Goal: Communication & Community: Ask a question

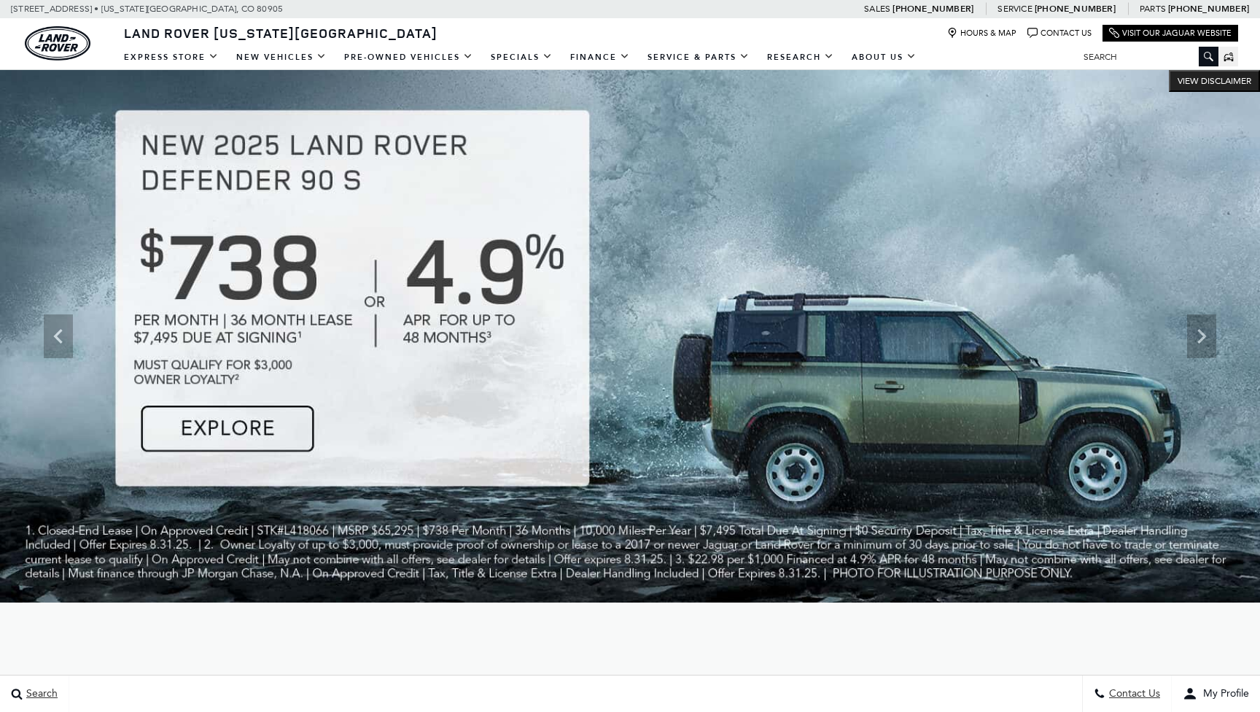
click at [1052, 31] on link "Contact Us" at bounding box center [1059, 33] width 64 height 11
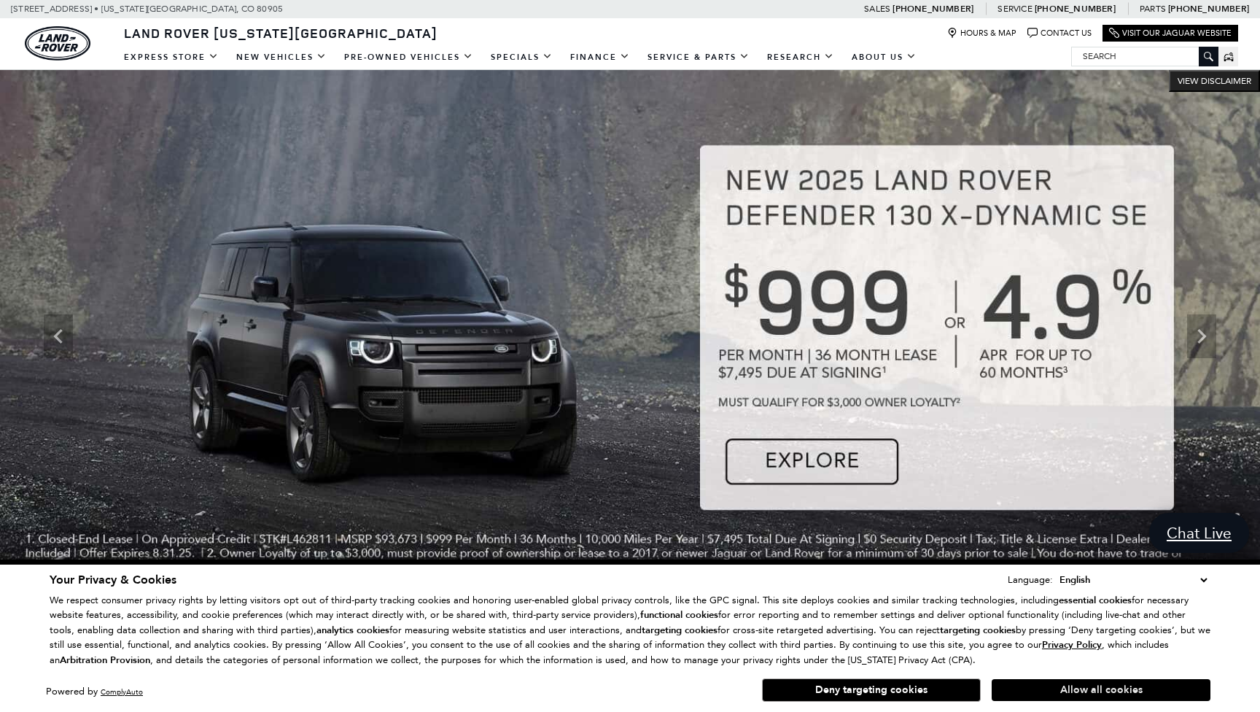
click at [1083, 691] on button "Allow all cookies" at bounding box center [1101, 690] width 219 height 22
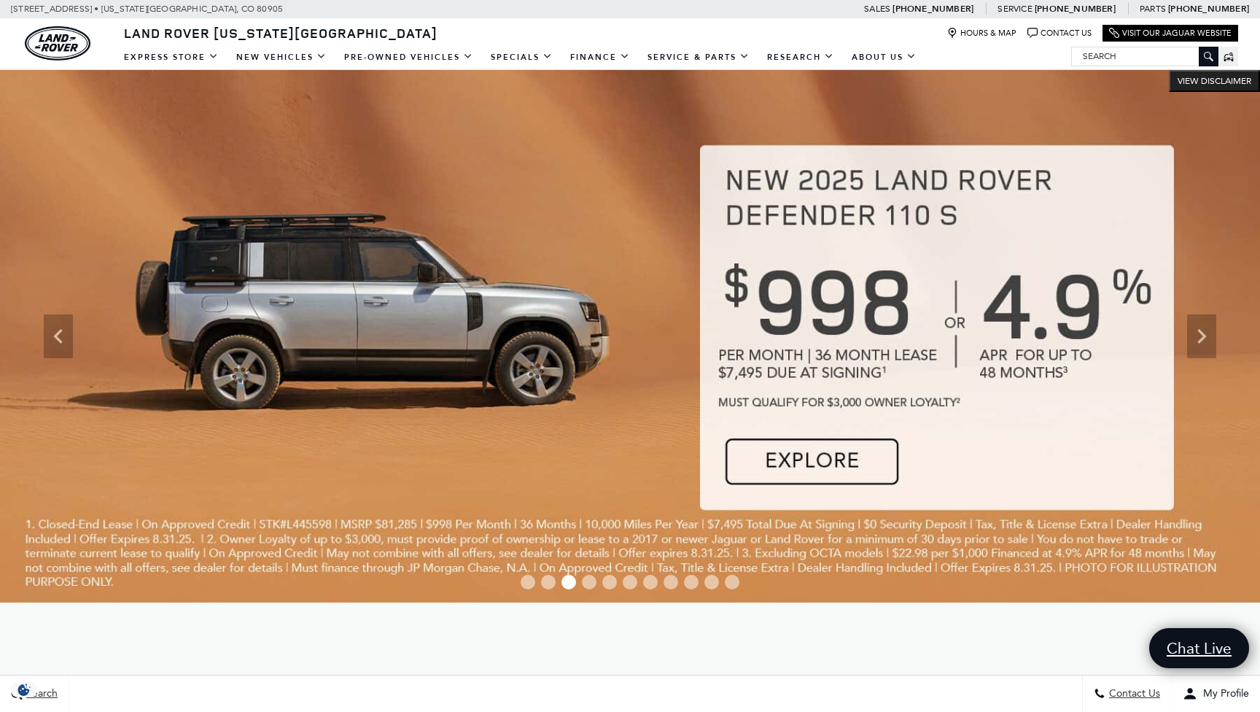
click at [480, 211] on img at bounding box center [630, 336] width 1260 height 532
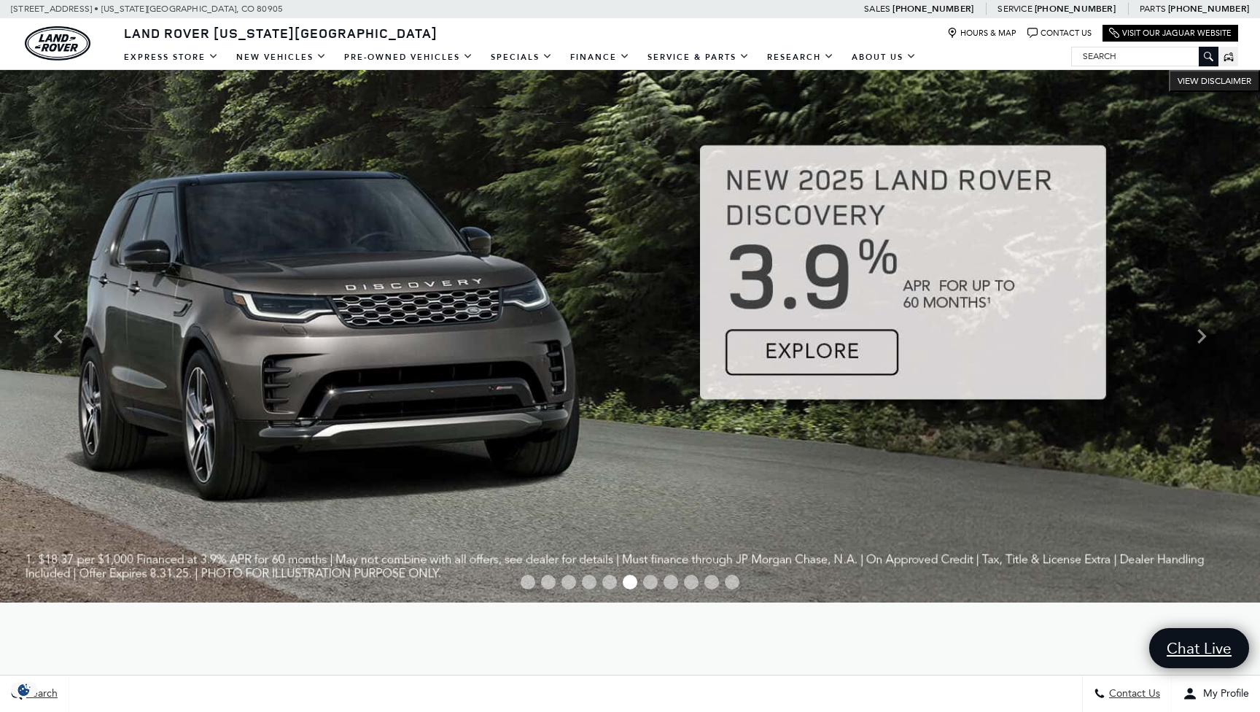
click at [1044, 34] on link "Contact Us" at bounding box center [1059, 33] width 64 height 11
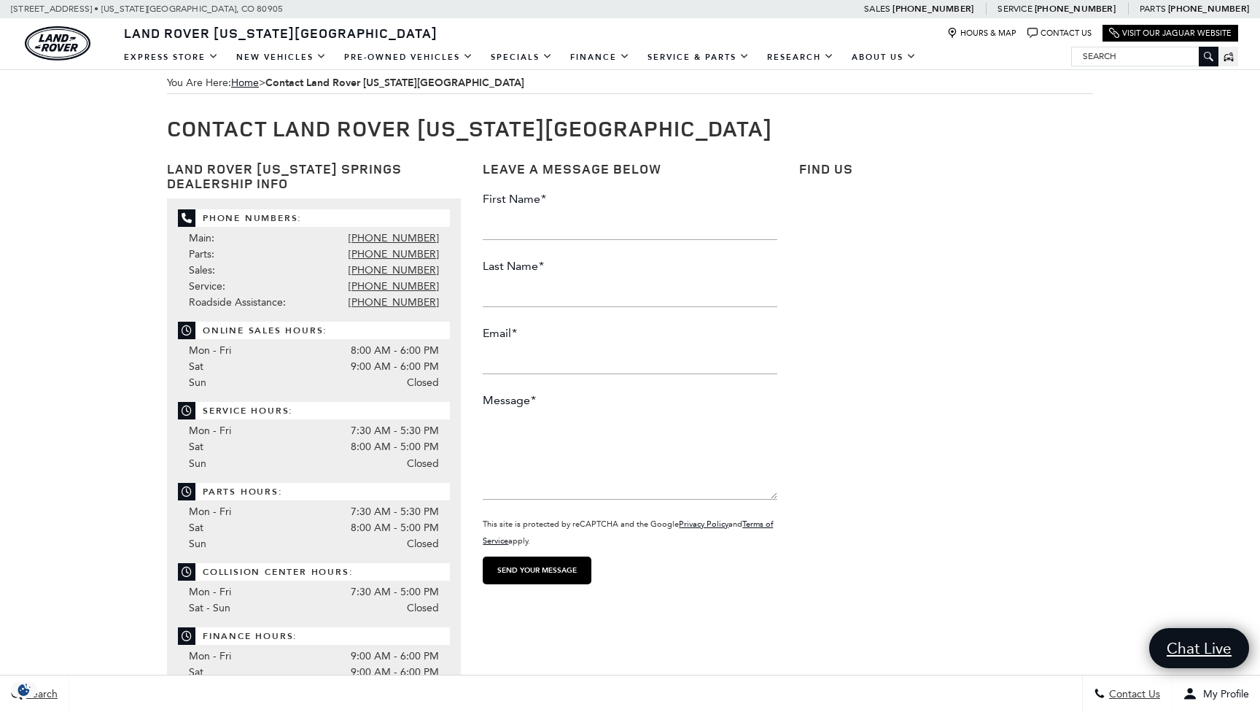
scroll to position [20, 0]
type input "Jordan"
type input "Schaeffer"
type input "jordan.f.schaeffer@gmail.com"
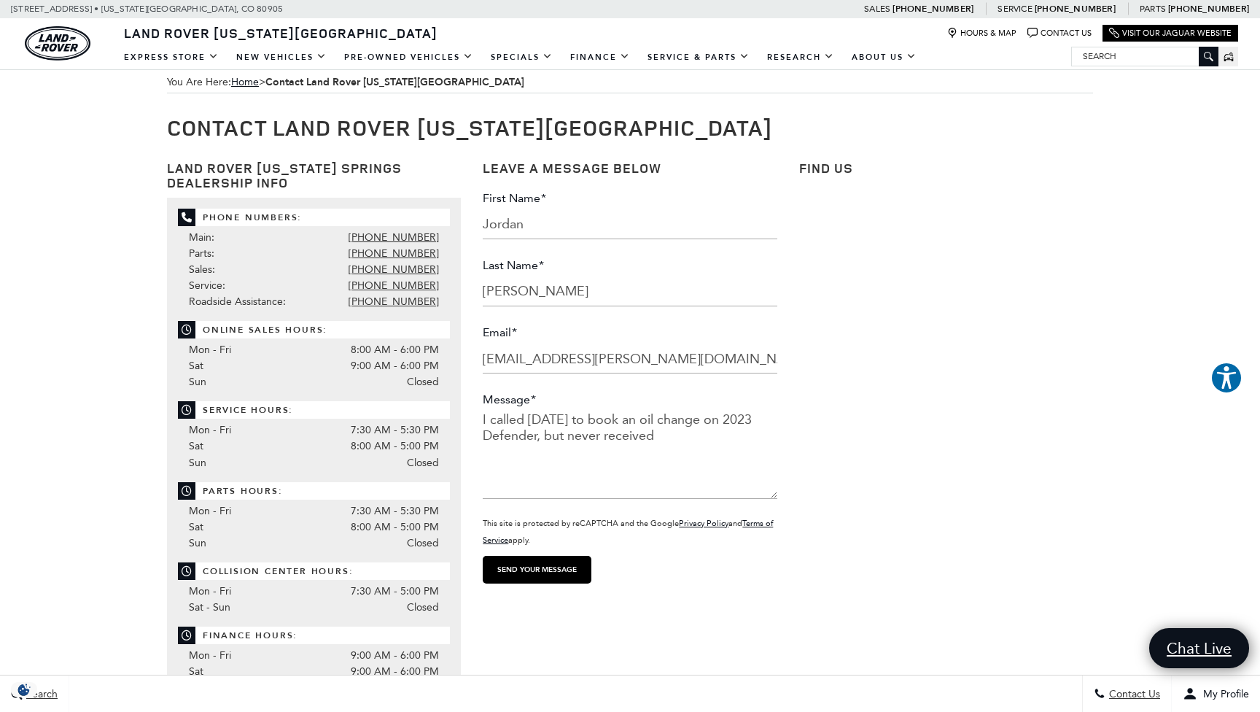
click at [537, 437] on textarea "I called Friday to book an oil change on 2023 Defender, but never received" at bounding box center [630, 454] width 294 height 87
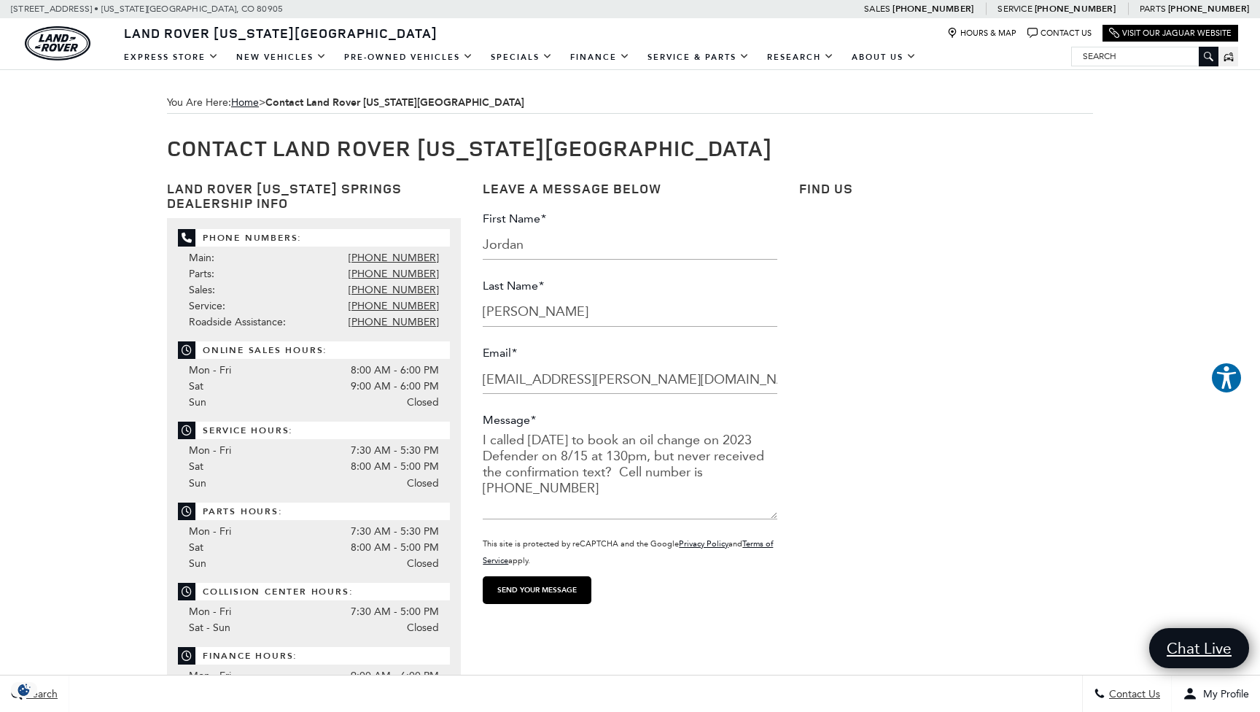
scroll to position [0, 0]
click at [713, 433] on textarea "I called Friday to book an oil change on 2023 Defender on 8/15 at 130pm, but ne…" at bounding box center [630, 475] width 294 height 87
click at [568, 439] on textarea "I called Friday to book an oil change for my 2023 Defender on 8/15 at 130pm, bu…" at bounding box center [630, 475] width 294 height 87
click at [574, 454] on textarea "I called Friday 8/8 to book an oil change for my 2023 Defender on 8/15 at 130pm…" at bounding box center [630, 475] width 294 height 87
type textarea "I called Friday 8/8 to book an oil change for my 2023 Defender and was told app…"
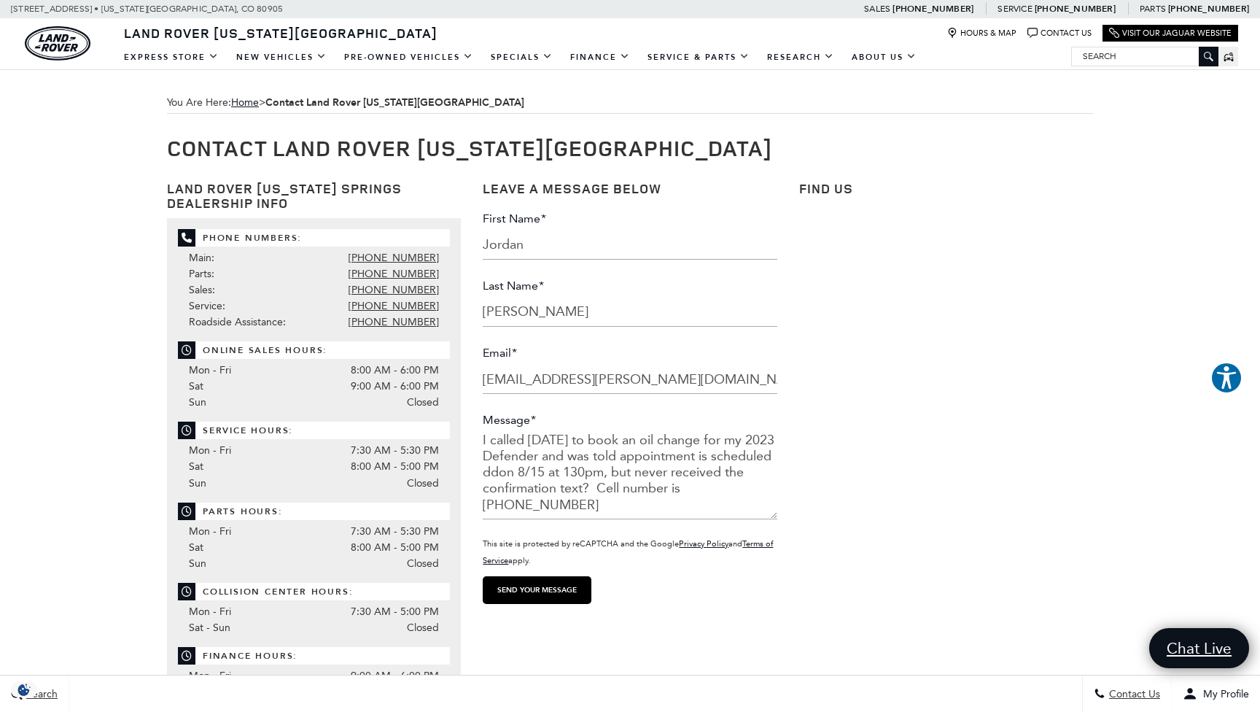
drag, startPoint x: 653, startPoint y: 438, endPoint x: 599, endPoint y: 438, distance: 54.7
click at [599, 438] on textarea "I called Friday 8/8 to book an oil change for my 2023 Defender and was told app…" at bounding box center [630, 475] width 294 height 87
click at [593, 439] on textarea "I called Friday 8/8 to book an oil change for my 2023 Defender and was told app…" at bounding box center [630, 475] width 294 height 87
click at [610, 437] on textarea "I called Friday 8/8 to book an oil change for my 2023 Defender and was told app…" at bounding box center [630, 475] width 294 height 87
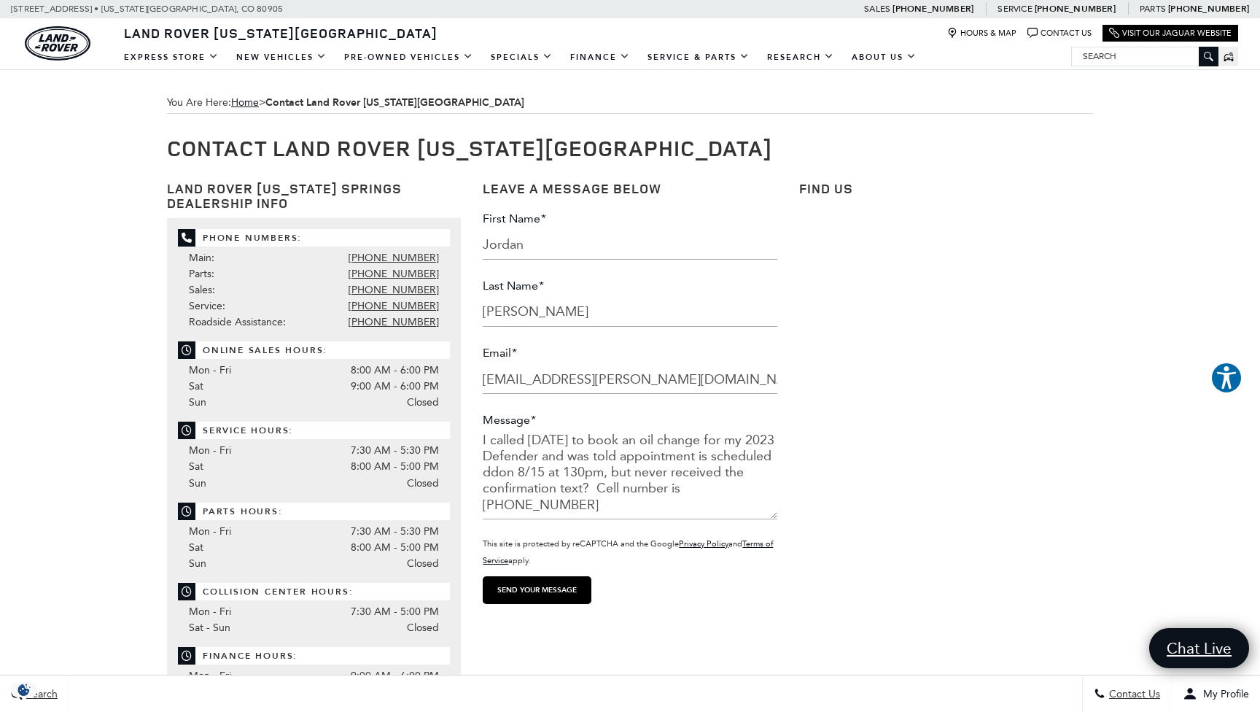
click at [581, 485] on textarea "I called Friday 8/8 to book an oil change for my 2023 Defender and was told app…" at bounding box center [630, 475] width 294 height 87
click at [578, 459] on textarea "I called Friday 8/8 to book an oil change for my 2023 Defender and was told app…" at bounding box center [630, 475] width 294 height 87
click at [527, 440] on textarea "I called Friday 8/8 to book an oil change for my 2023 Defender and was told app…" at bounding box center [630, 475] width 294 height 87
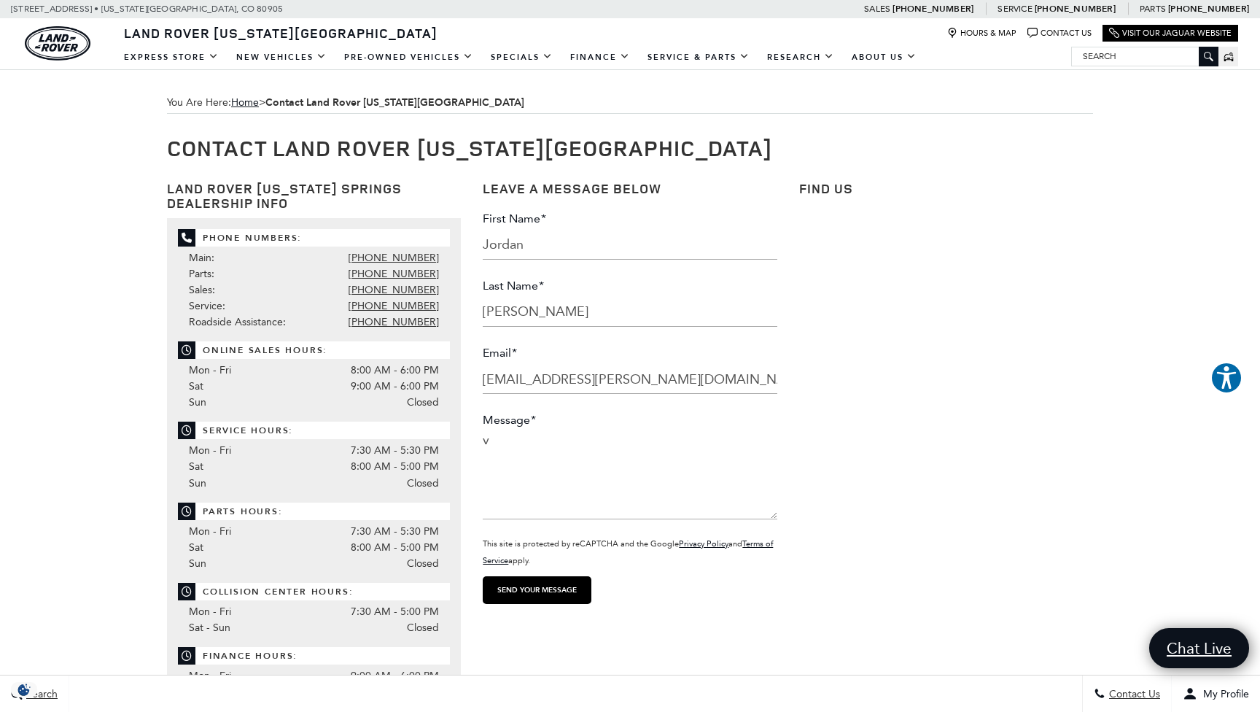
click at [555, 448] on textarea "v" at bounding box center [630, 475] width 294 height 87
type textarea "v"
drag, startPoint x: 537, startPoint y: 313, endPoint x: 566, endPoint y: 307, distance: 29.0
click at [539, 313] on input "Schaeffer" at bounding box center [630, 311] width 294 height 29
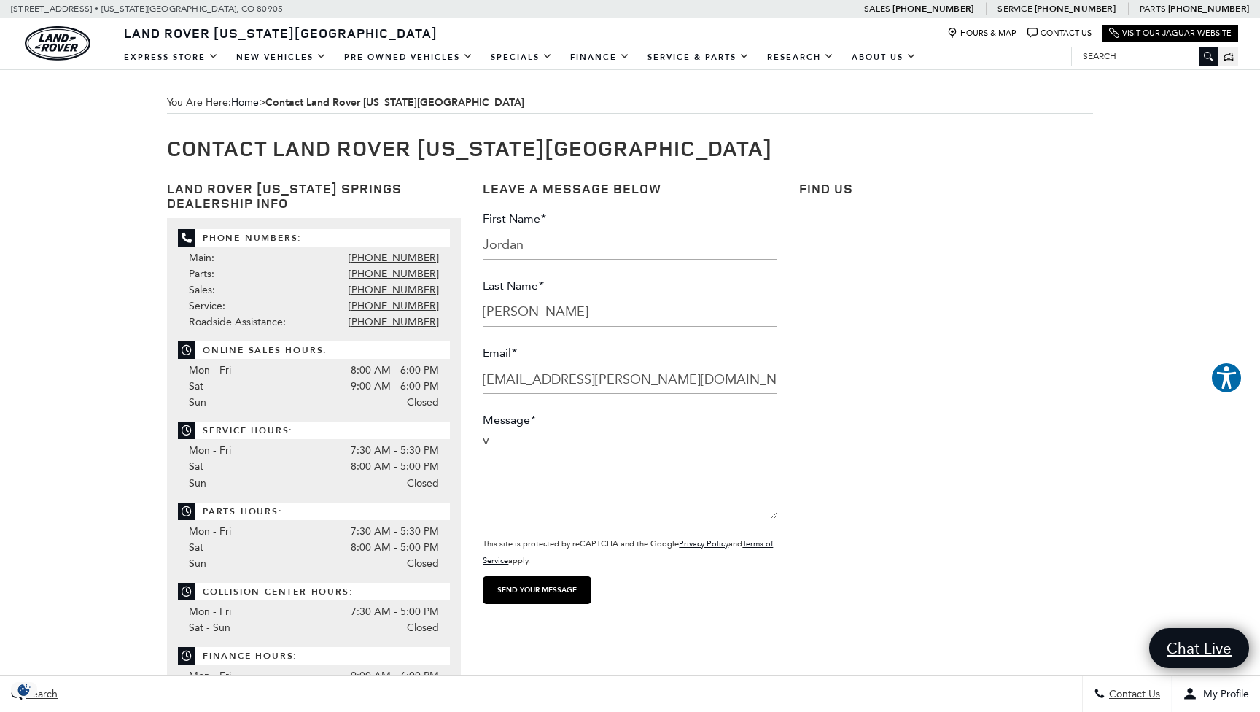
drag, startPoint x: 522, startPoint y: 505, endPoint x: 483, endPoint y: 440, distance: 74.9
click at [483, 440] on textarea "v" at bounding box center [630, 475] width 294 height 87
click at [690, 467] on textarea "v" at bounding box center [630, 475] width 294 height 87
drag, startPoint x: 685, startPoint y: 471, endPoint x: 685, endPoint y: 488, distance: 16.8
click at [685, 488] on textarea "v" at bounding box center [630, 475] width 294 height 87
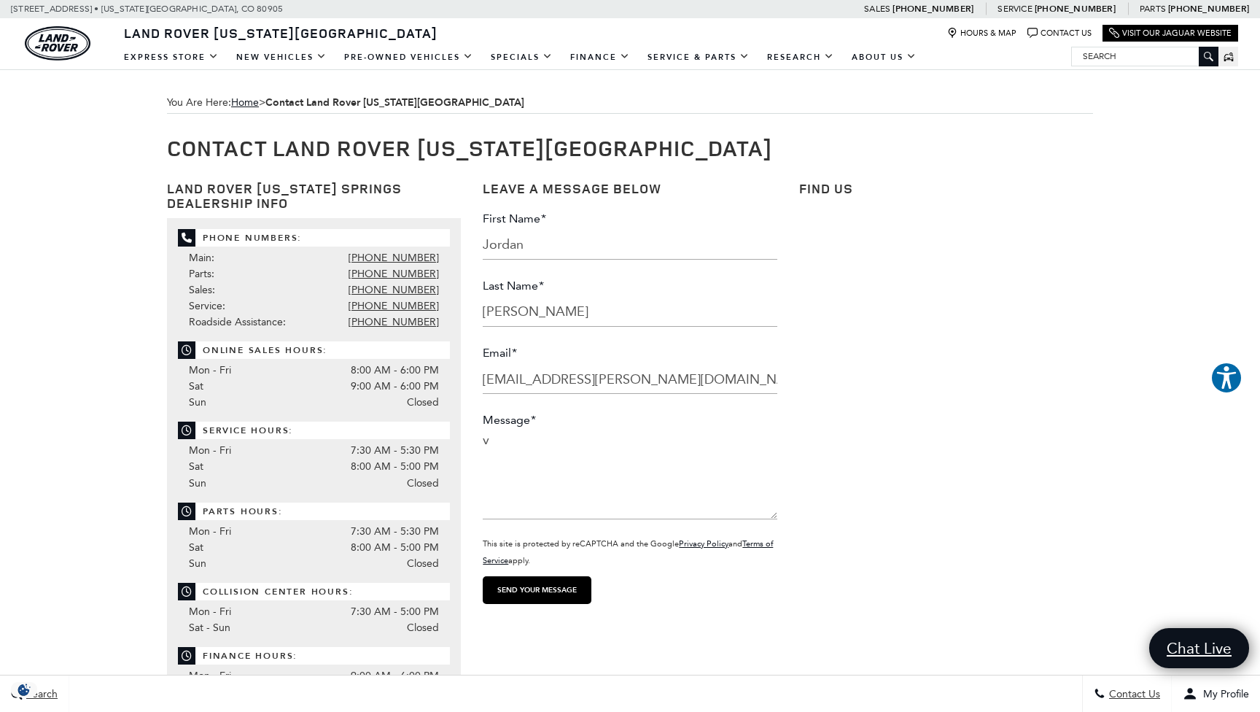
click at [511, 246] on input "Jordan" at bounding box center [630, 244] width 294 height 29
click at [520, 243] on input "Jordan" at bounding box center [630, 244] width 294 height 29
click at [524, 244] on input "Jordan" at bounding box center [630, 244] width 294 height 29
click at [530, 246] on input "Jordan" at bounding box center [630, 244] width 294 height 29
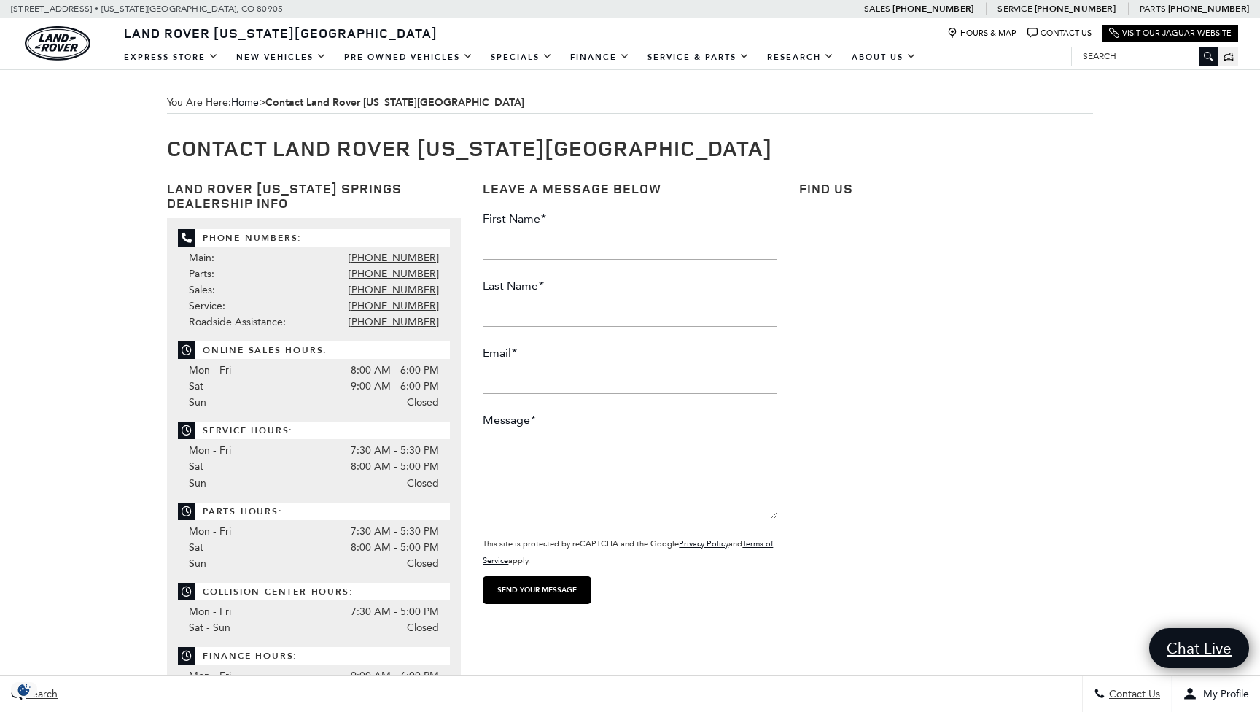
click at [573, 246] on input "First Name *" at bounding box center [630, 244] width 294 height 29
type input "Jordan"
type input "Schaeffer"
type input "jordan.f.schaeffer@gmail.com"
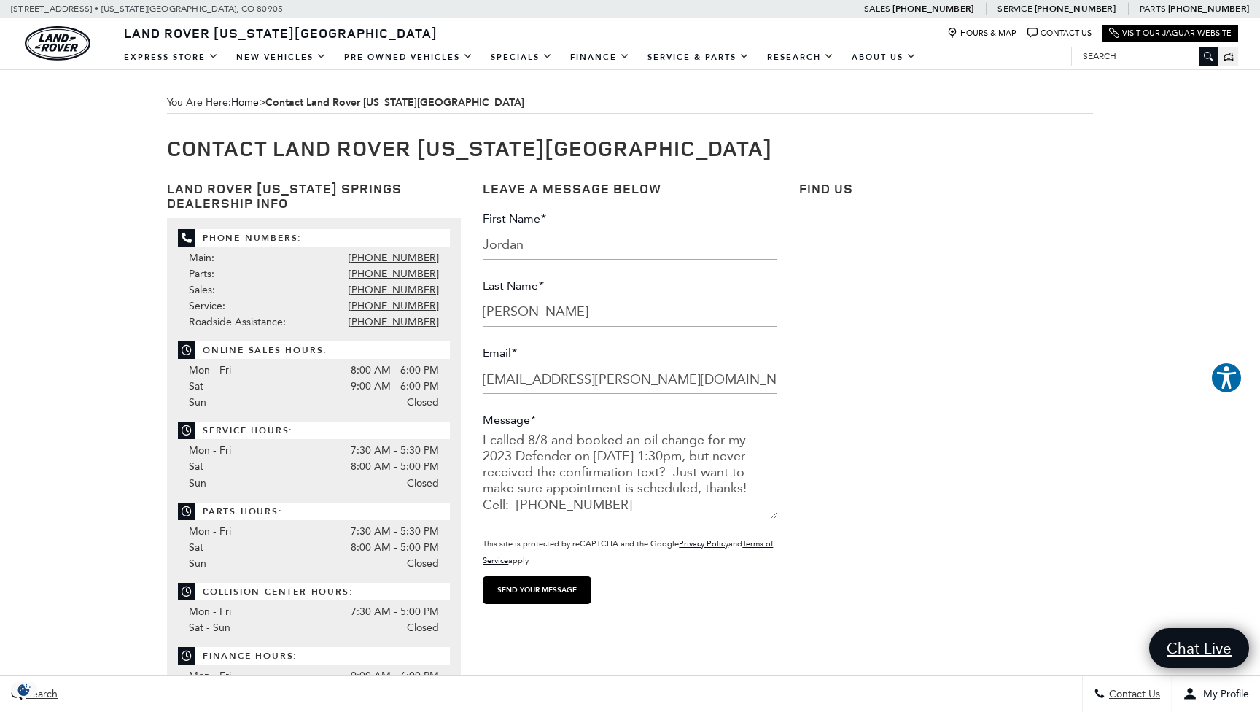
type textarea "I called 8/8 and booked an oil change for my 2023 Defender on 8/15 at 1:30pm, b…"
click at [539, 588] on input "Send your message" at bounding box center [537, 590] width 109 height 28
